Goal: Task Accomplishment & Management: Manage account settings

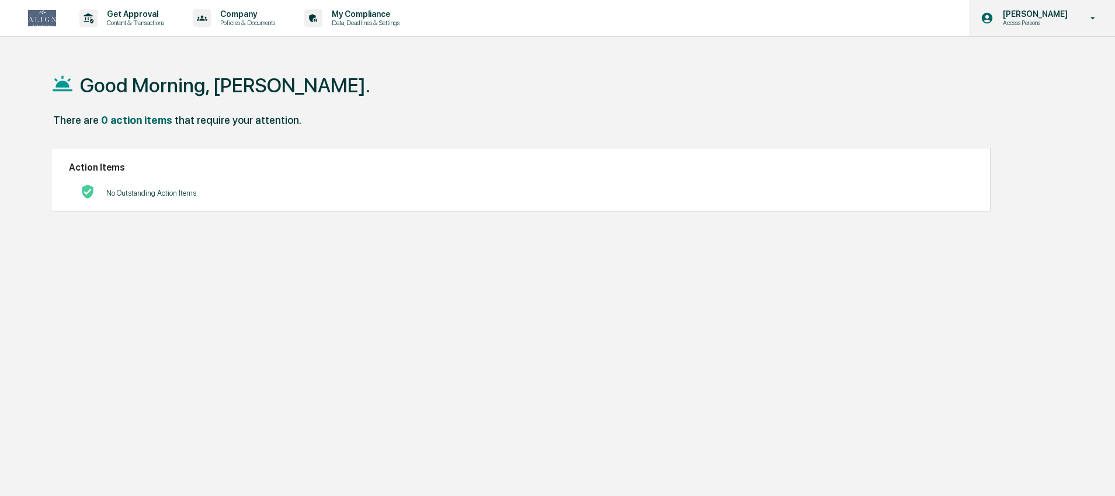
click at [1052, 19] on p "Access Persons" at bounding box center [1034, 23] width 80 height 8
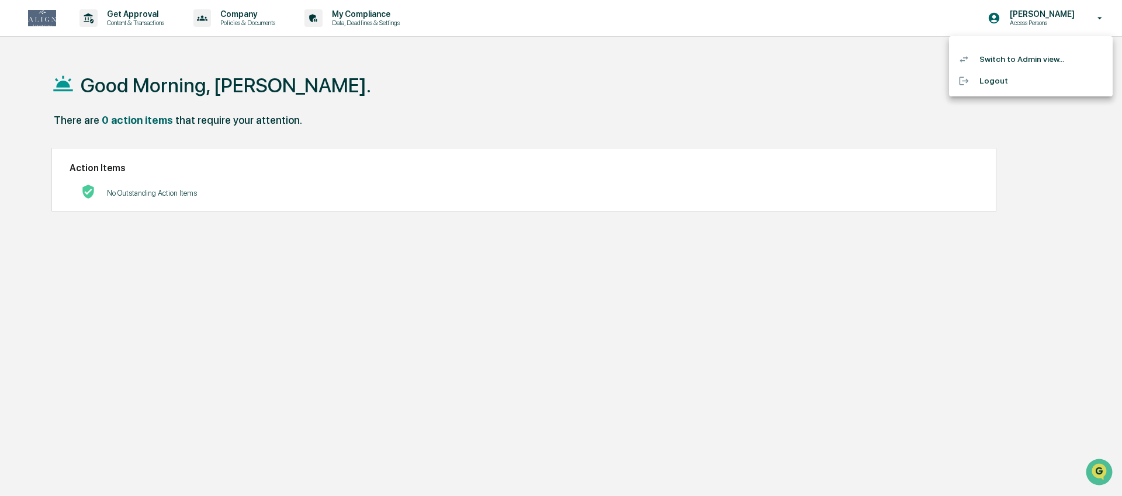
click at [1016, 49] on li "Switch to Admin view..." at bounding box center [1031, 59] width 164 height 22
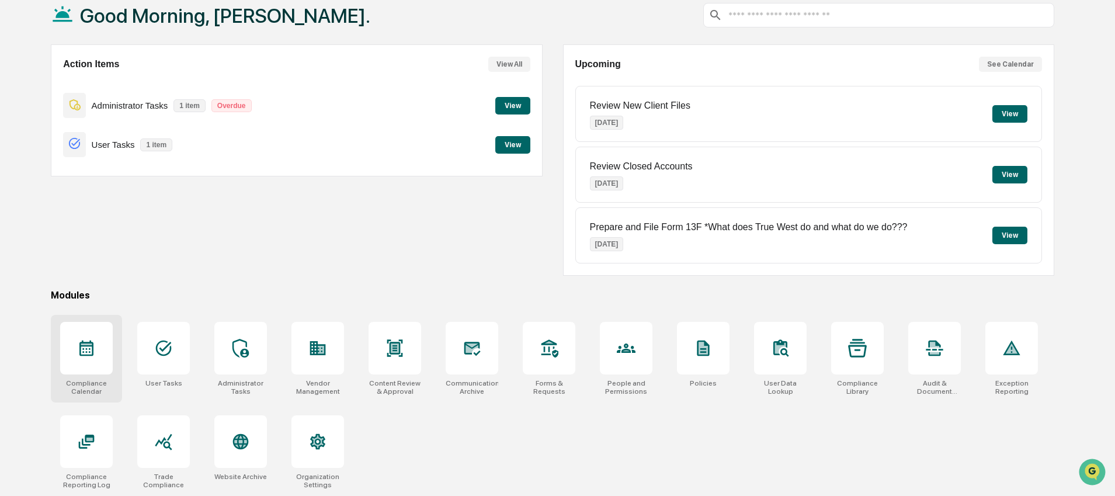
scroll to position [72, 0]
click at [113, 438] on div "Compliance Reporting Log" at bounding box center [86, 452] width 71 height 88
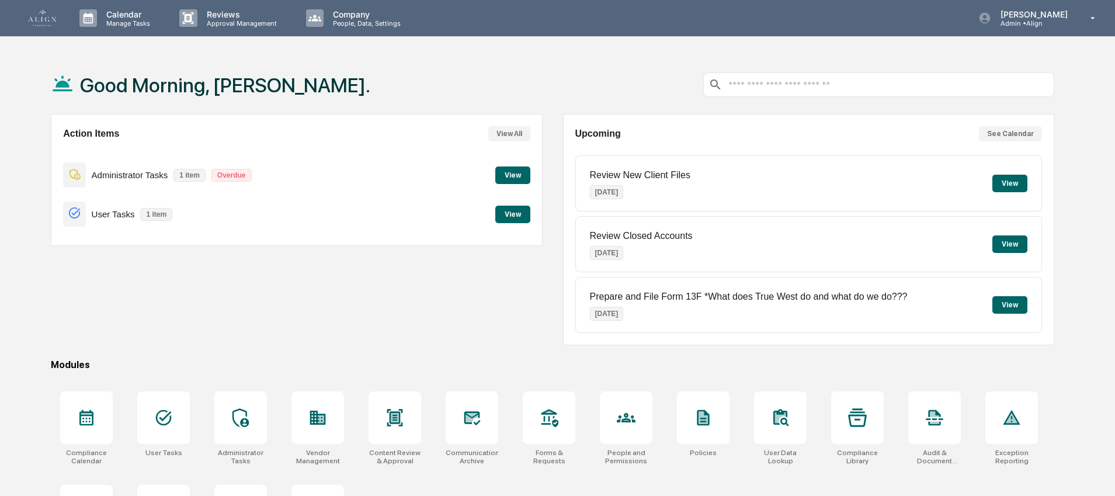
scroll to position [72, 0]
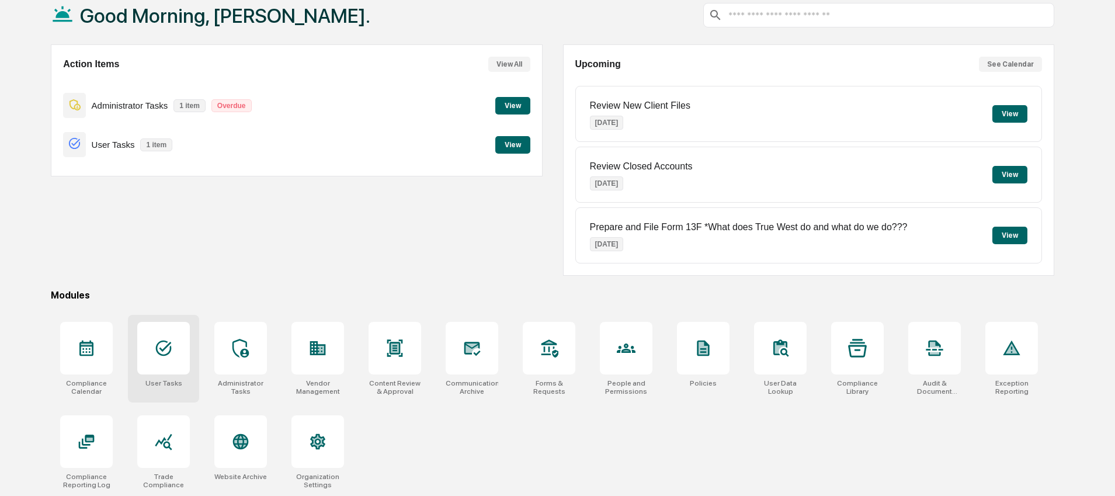
click at [169, 367] on div at bounding box center [163, 348] width 53 height 53
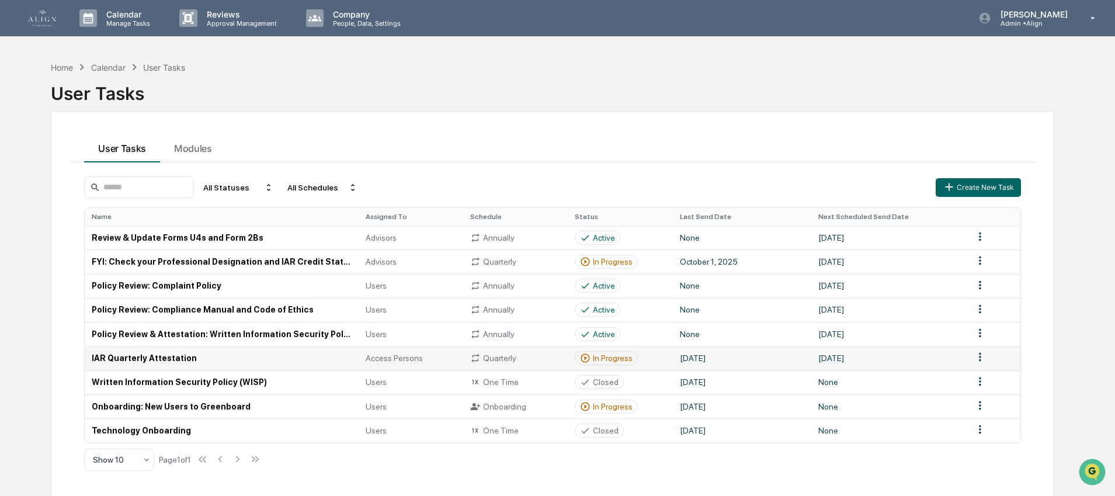
click at [173, 356] on td "IAR Quarterly Attestation" at bounding box center [221, 358] width 273 height 24
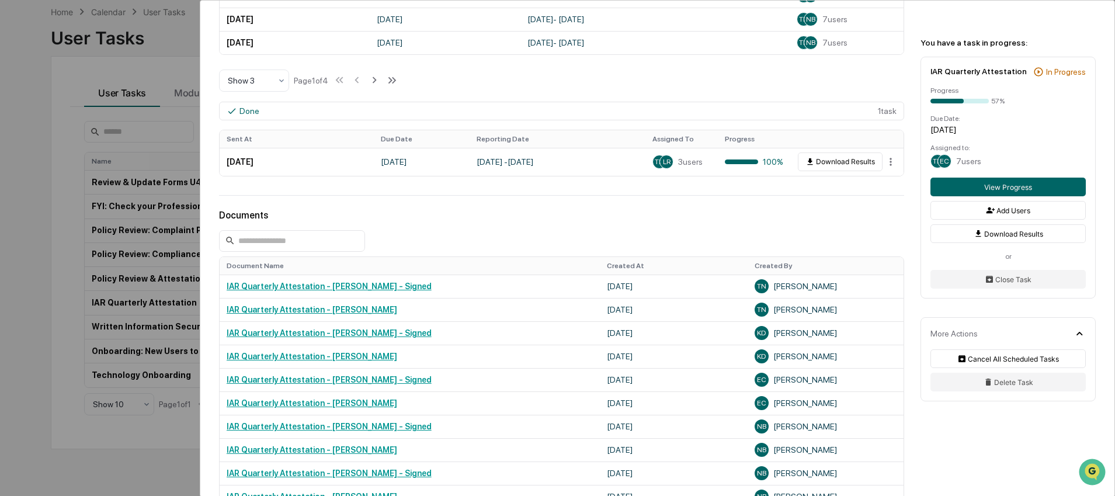
scroll to position [519, 0]
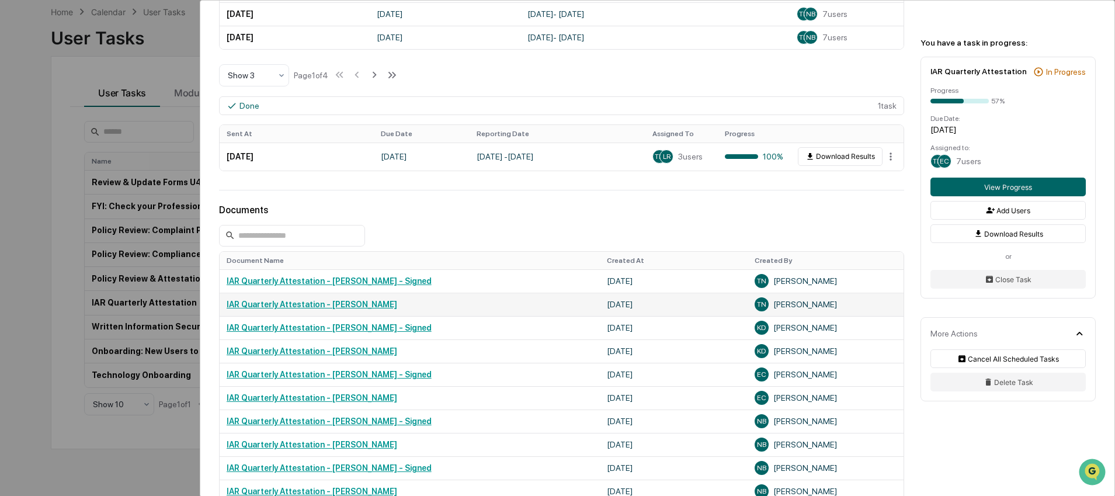
click at [287, 309] on link "IAR Quarterly Attestation - Tanya Nichols" at bounding box center [312, 304] width 171 height 9
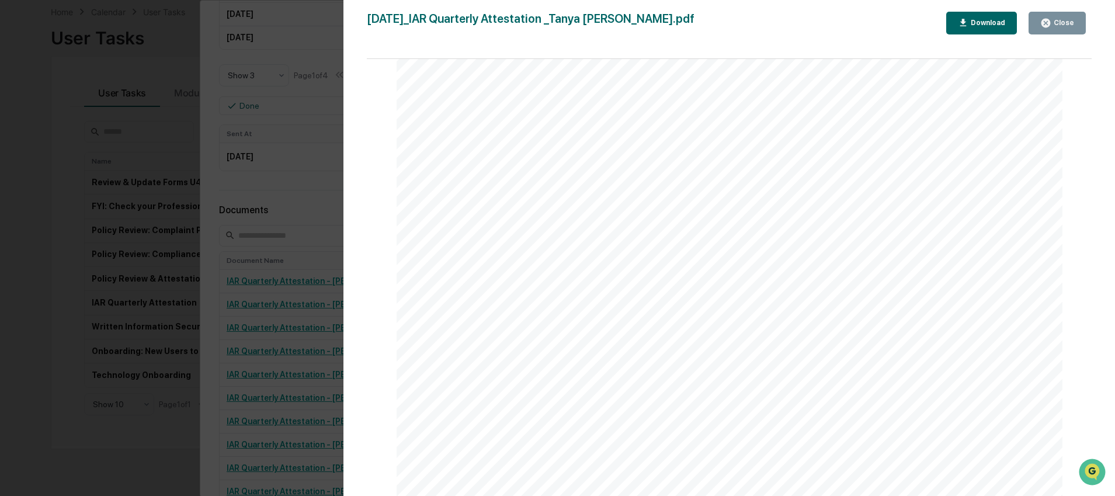
scroll to position [4080, 0]
click at [1067, 13] on button "Close" at bounding box center [1057, 23] width 57 height 23
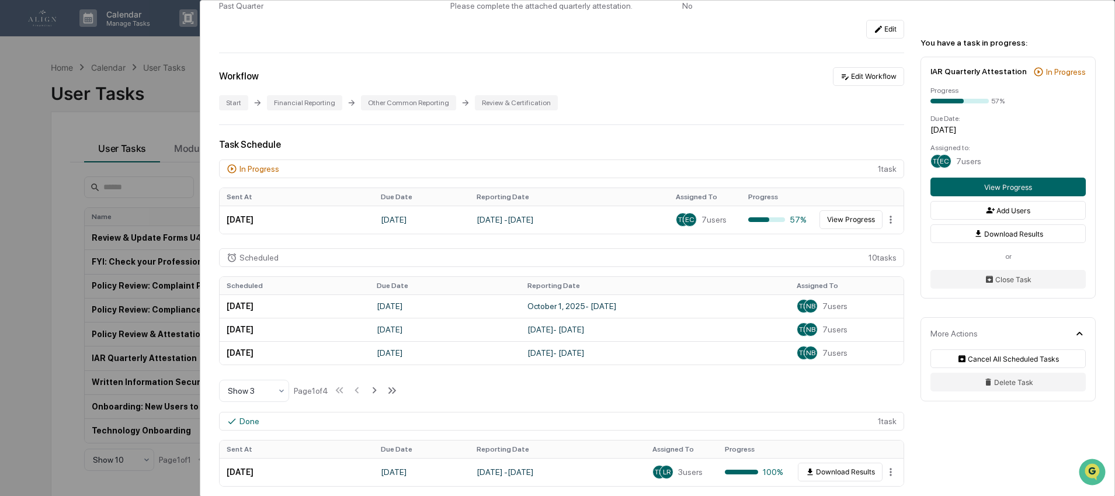
scroll to position [0, 0]
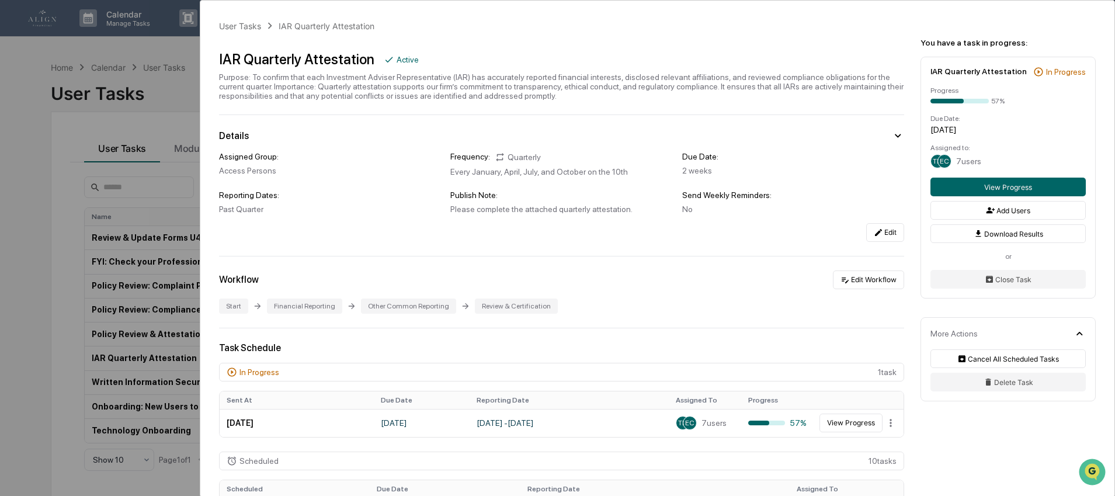
click at [98, 89] on div "User Tasks IAR Quarterly Attestation IAR Quarterly Attestation Active Purpose: …" at bounding box center [557, 248] width 1115 height 496
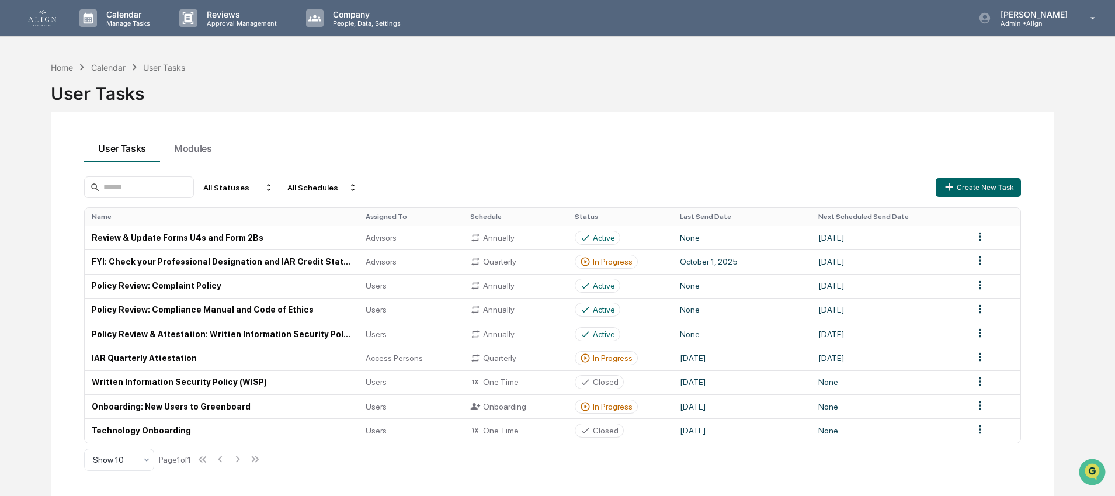
click at [43, 25] on img at bounding box center [42, 18] width 28 height 16
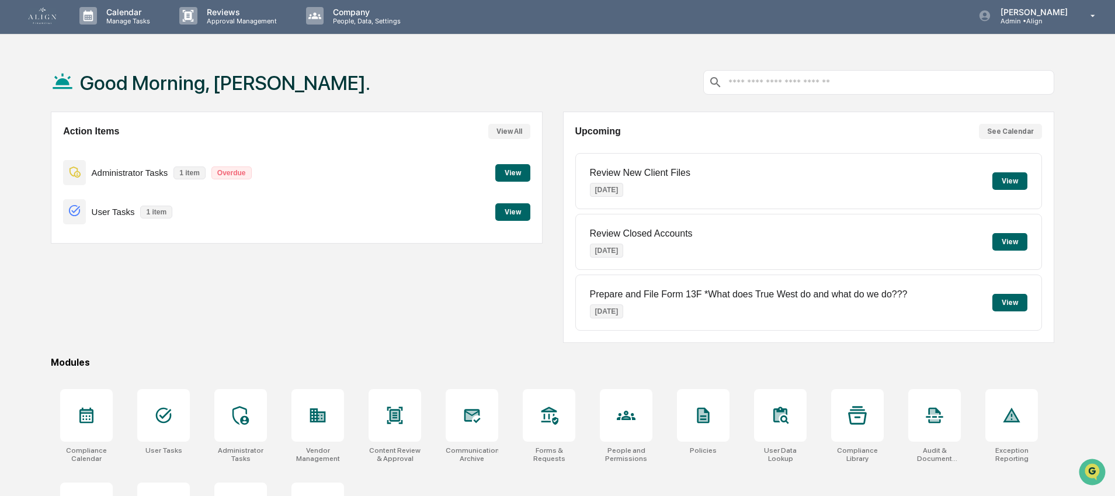
scroll to position [5, 0]
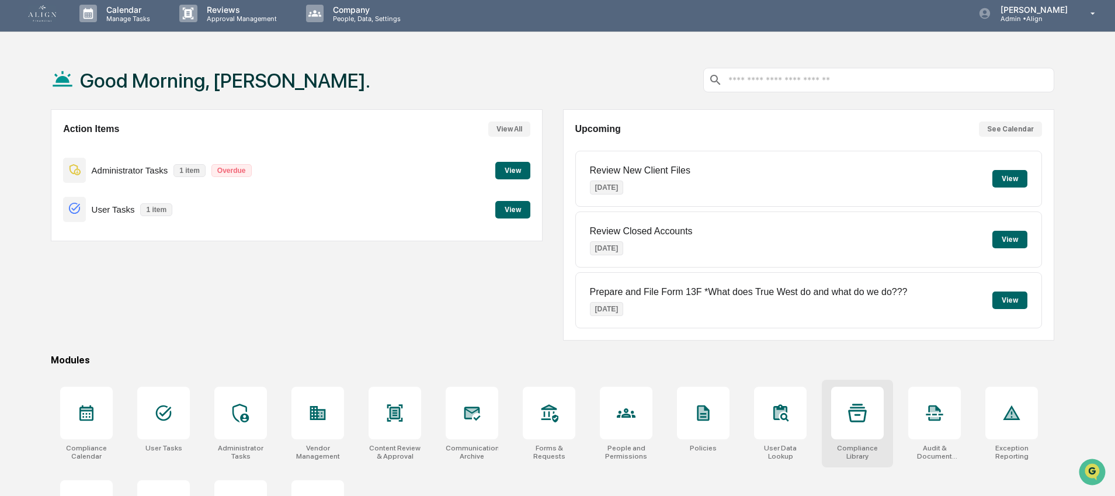
click at [841, 413] on div at bounding box center [857, 413] width 53 height 53
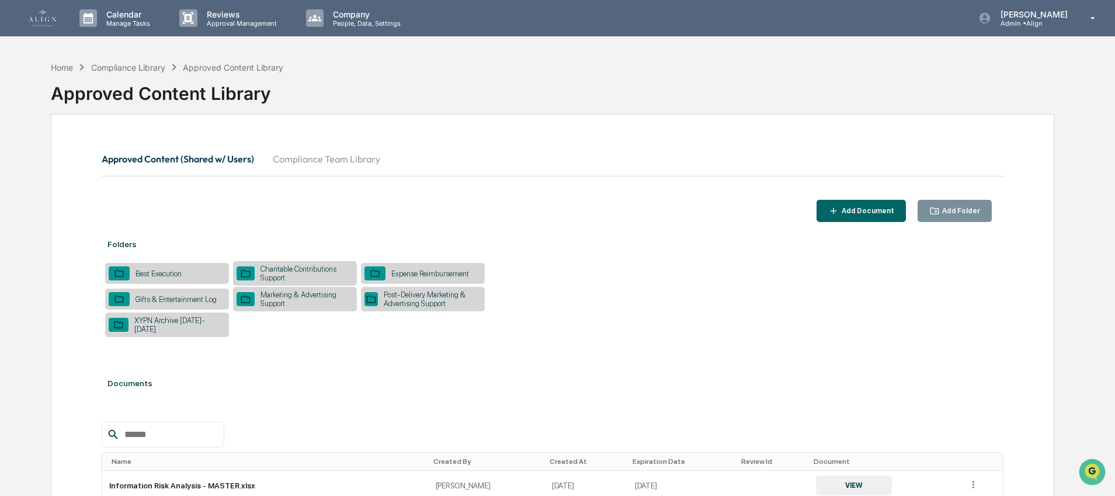
click at [293, 273] on div "Charitable Contributions Support" at bounding box center [304, 274] width 99 height 18
click at [50, 7] on link at bounding box center [49, 18] width 42 height 36
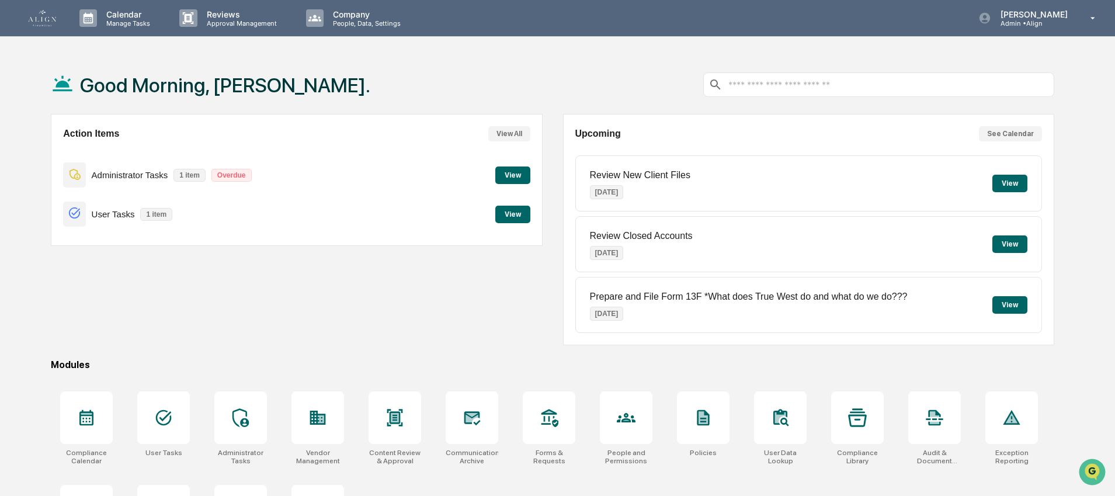
click at [174, 341] on div "Action Items View All Administrator Tasks 1 item Overdue View User Tasks 1 item…" at bounding box center [297, 229] width 492 height 231
click at [154, 412] on icon at bounding box center [163, 417] width 19 height 19
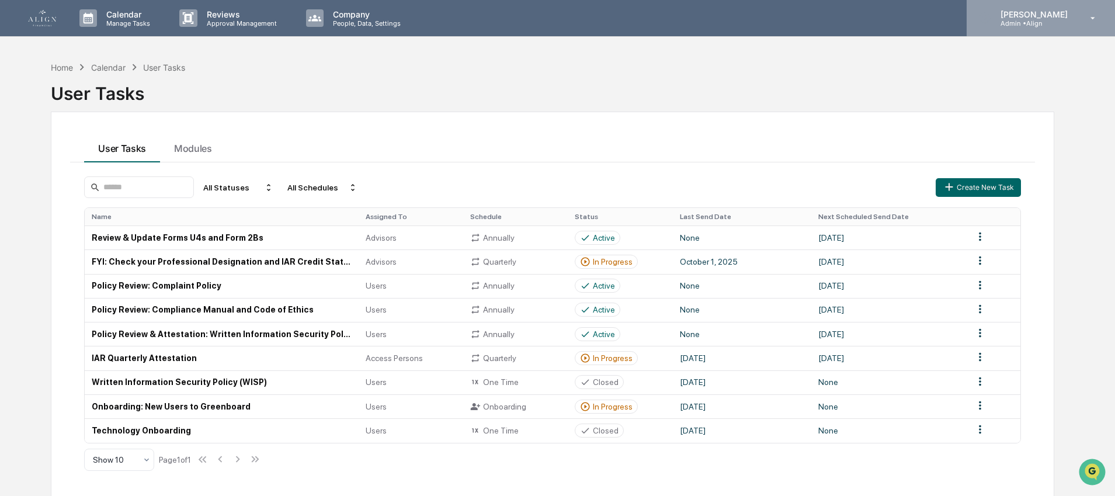
click at [1032, 12] on p "[PERSON_NAME]" at bounding box center [1032, 14] width 82 height 10
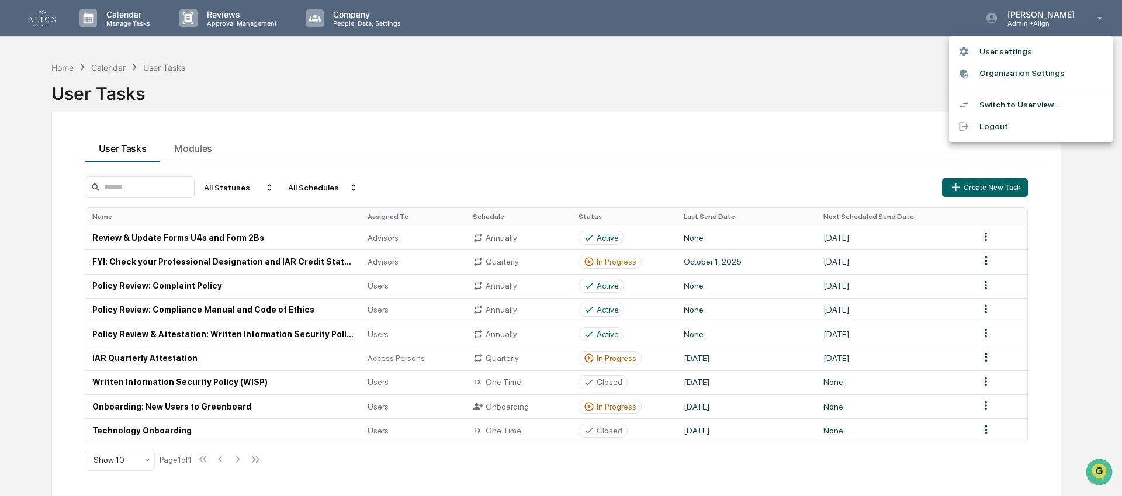
click at [987, 124] on li "Logout" at bounding box center [1031, 127] width 164 height 22
